Goal: Book appointment/travel/reservation

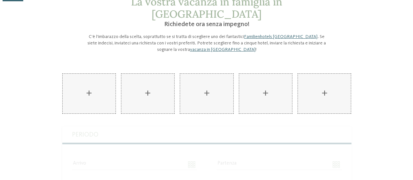
scroll to position [29, 0]
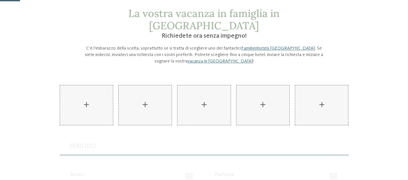
click at [96, 96] on div "AKI Family Resort PLOSE aggiungere" at bounding box center [86, 105] width 53 height 40
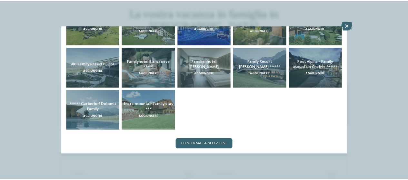
scroll to position [0, 0]
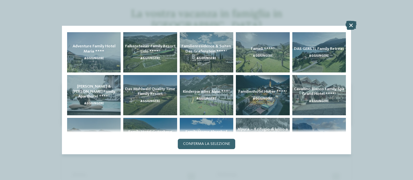
click at [353, 24] on icon at bounding box center [350, 25] width 11 height 9
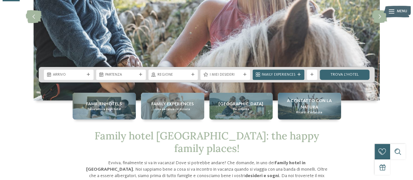
scroll to position [99, 0]
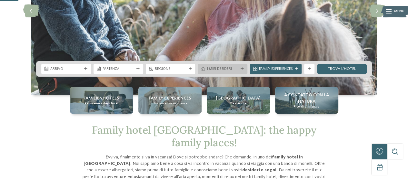
click at [229, 71] on span "I miei desideri" at bounding box center [223, 69] width 32 height 5
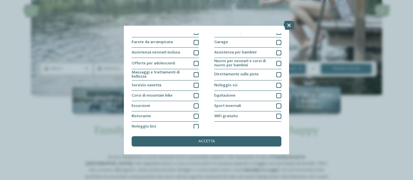
scroll to position [90, 0]
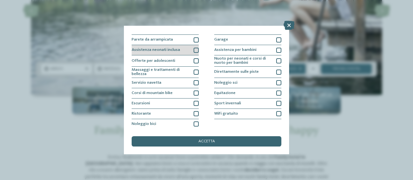
click at [194, 51] on div at bounding box center [195, 50] width 5 height 5
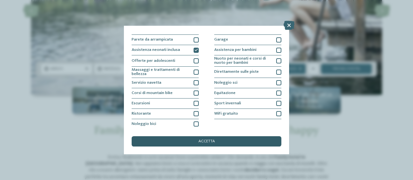
click at [202, 142] on span "accetta" at bounding box center [206, 142] width 16 height 4
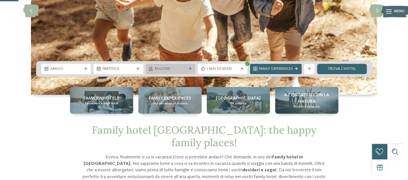
click at [161, 69] on span "Regione" at bounding box center [171, 69] width 32 height 5
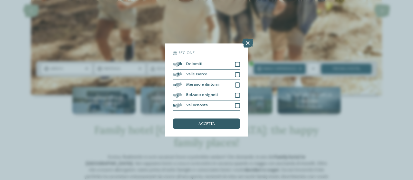
click at [212, 123] on span "accetta" at bounding box center [206, 124] width 16 height 4
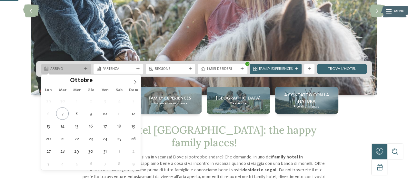
click at [74, 67] on span "Arrivo" at bounding box center [66, 69] width 32 height 5
type div "24.10.2025"
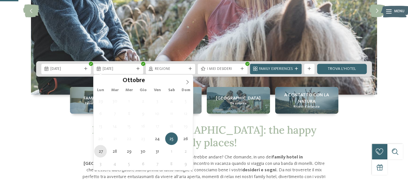
type div "27.10.2025"
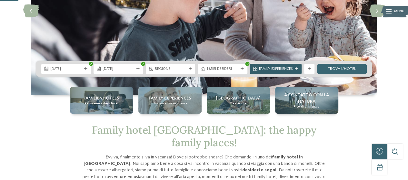
click at [277, 67] on span "Family Experiences" at bounding box center [276, 69] width 34 height 5
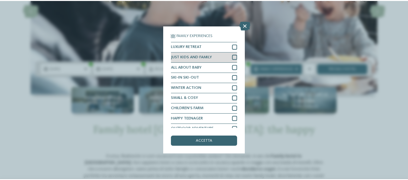
scroll to position [16, 0]
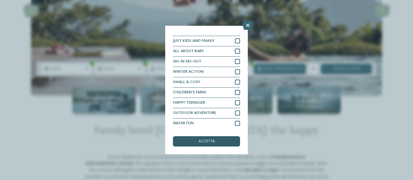
click at [218, 142] on div "accetta" at bounding box center [206, 141] width 67 height 10
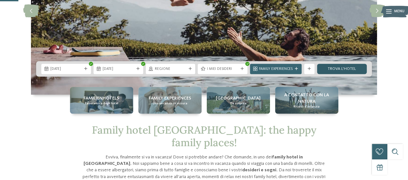
click at [339, 68] on link "trova l’hotel" at bounding box center [342, 69] width 50 height 10
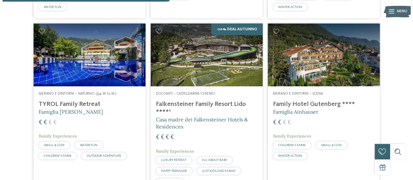
scroll to position [337, 0]
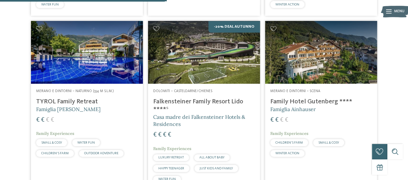
click at [78, 99] on h4 "TYROL Family Retreat" at bounding box center [87, 102] width 102 height 8
click at [290, 102] on h4 "Family Hotel Gutenberg ****" at bounding box center [321, 102] width 102 height 8
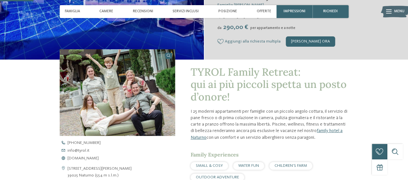
scroll to position [207, 0]
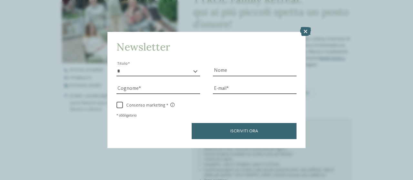
click at [305, 34] on icon at bounding box center [305, 31] width 11 height 9
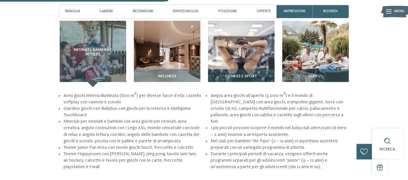
scroll to position [682, 0]
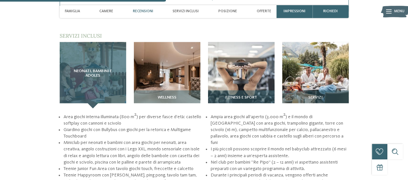
click at [98, 76] on span "Neonati, bambini e adoles" at bounding box center [93, 73] width 46 height 9
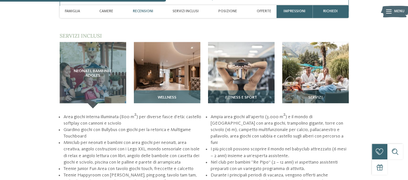
click at [163, 71] on img at bounding box center [167, 75] width 66 height 66
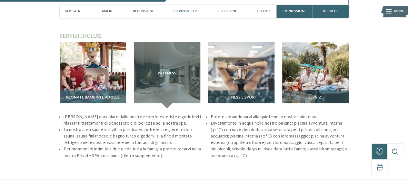
click at [93, 70] on img at bounding box center [93, 75] width 66 height 66
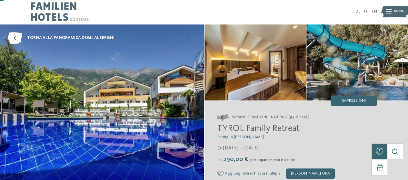
scroll to position [0, 0]
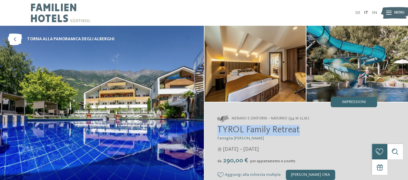
drag, startPoint x: 218, startPoint y: 131, endPoint x: 300, endPoint y: 129, distance: 81.9
click at [300, 129] on h2 "TYROL Family Retreat" at bounding box center [297, 130] width 160 height 11
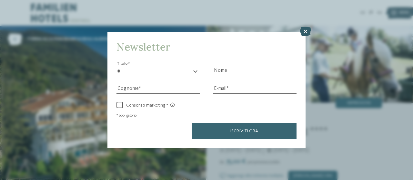
click at [306, 33] on icon at bounding box center [305, 31] width 11 height 9
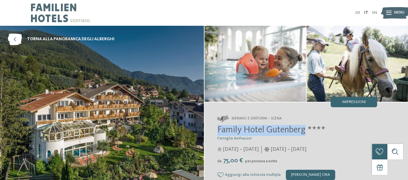
drag, startPoint x: 219, startPoint y: 130, endPoint x: 305, endPoint y: 130, distance: 86.1
click at [305, 130] on span "Family Hotel Gutenberg ****" at bounding box center [271, 130] width 108 height 9
